Goal: Book appointment/travel/reservation

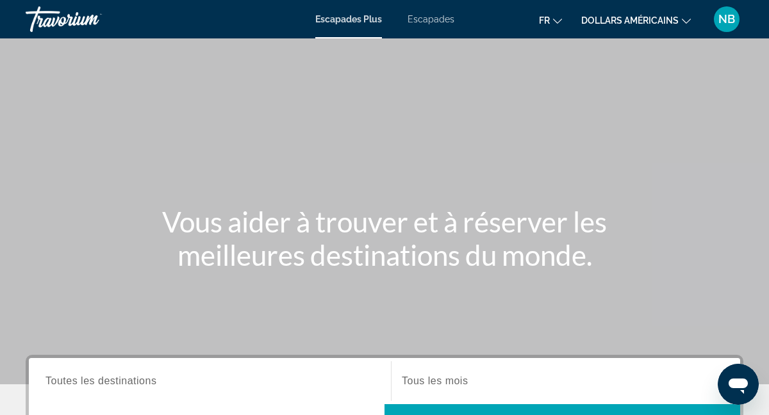
click at [483, 138] on div "Contenu principal" at bounding box center [384, 192] width 769 height 384
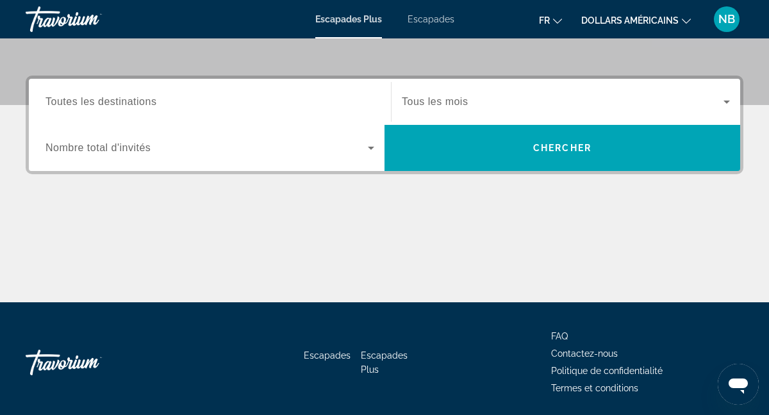
scroll to position [282, 0]
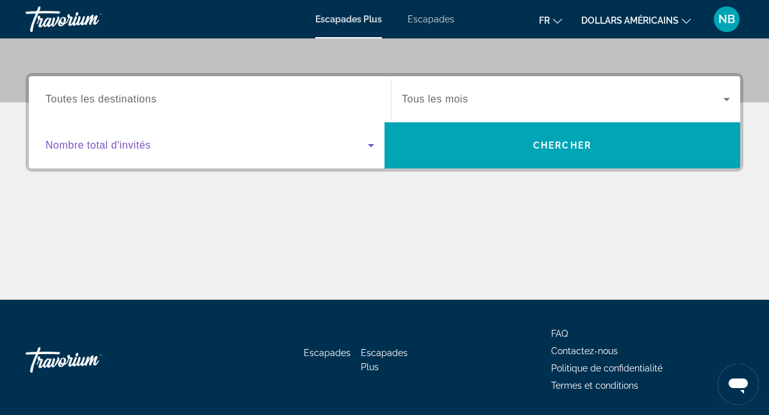
click at [154, 146] on span "Widget de recherche" at bounding box center [206, 145] width 322 height 15
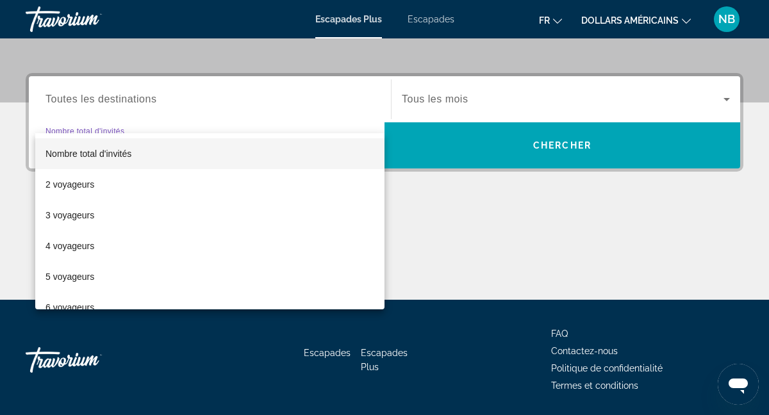
scroll to position [313, 0]
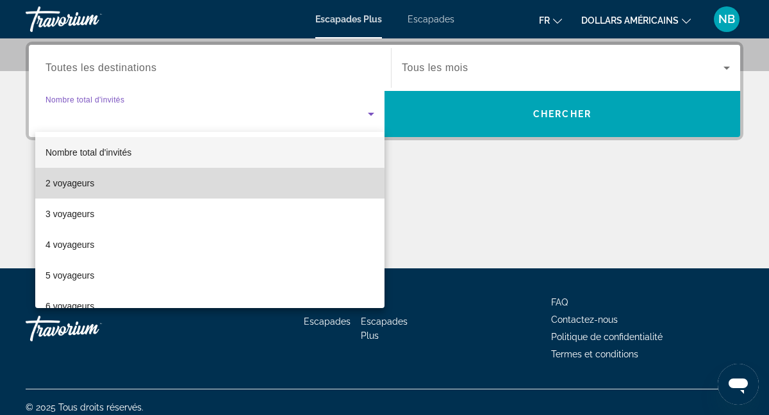
click at [125, 188] on mat-option "2 voyageurs" at bounding box center [209, 183] width 349 height 31
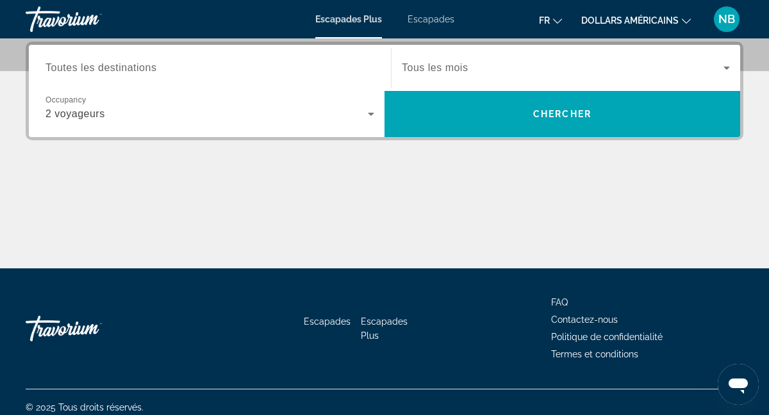
click at [449, 69] on span "Tous les mois" at bounding box center [435, 67] width 66 height 11
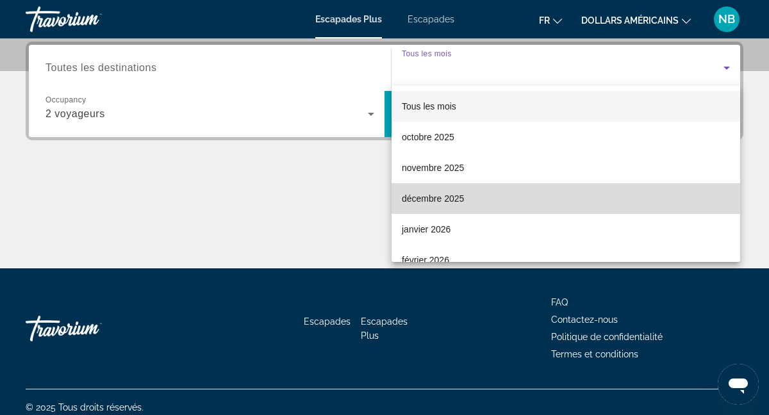
click at [436, 192] on span "décembre 2025" at bounding box center [433, 198] width 62 height 15
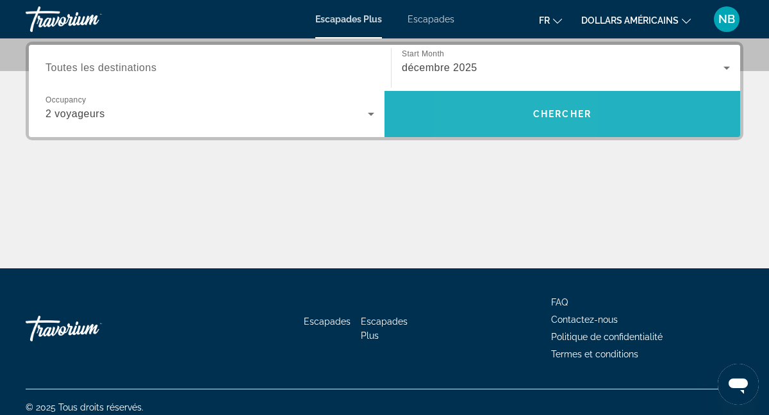
click at [506, 111] on span "Recherche" at bounding box center [561, 114] width 355 height 31
